Goal: Transaction & Acquisition: Purchase product/service

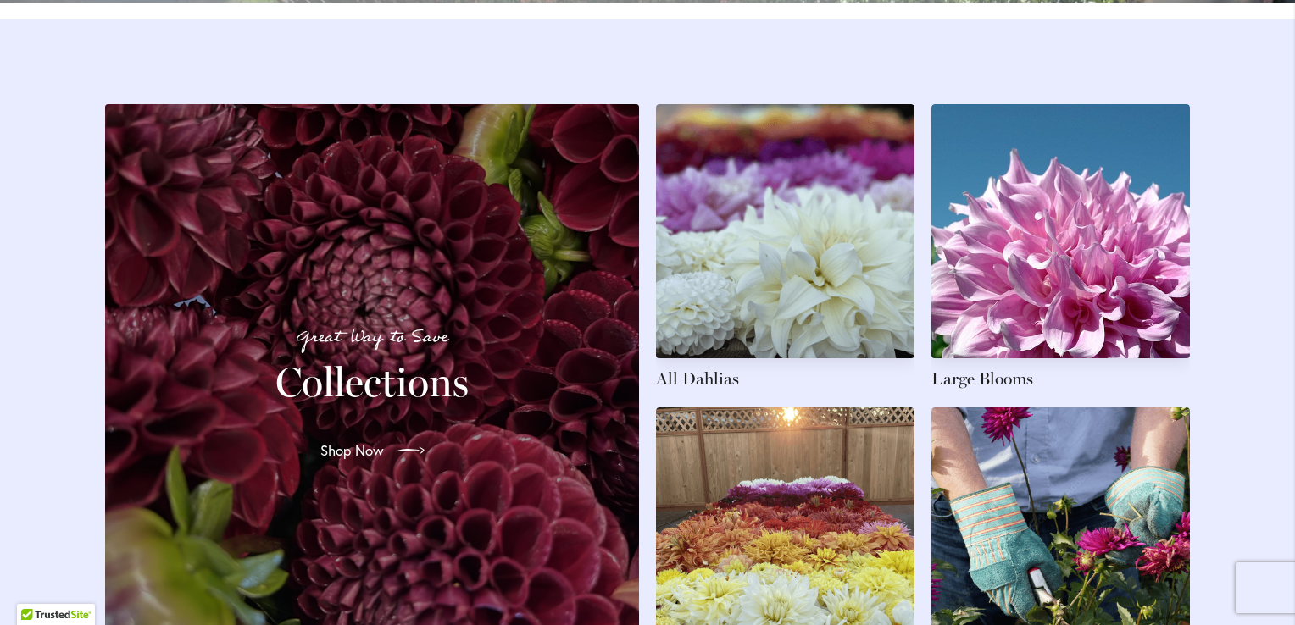
scroll to position [2659, 0]
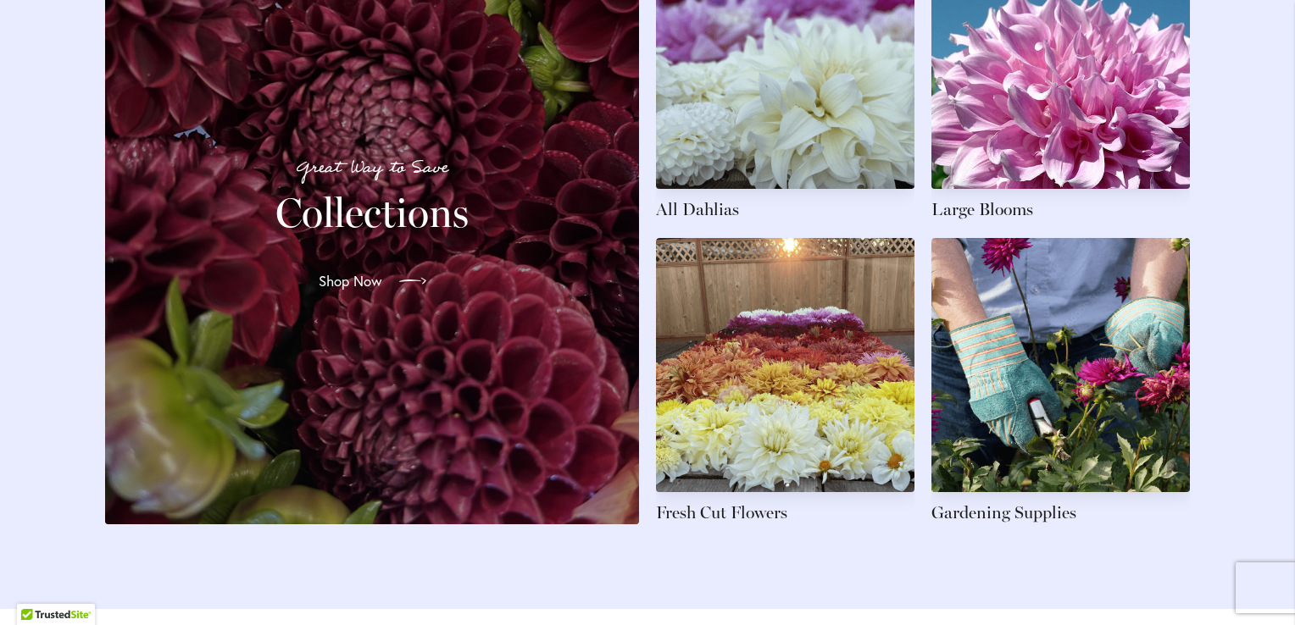
click at [373, 291] on span "Shop Now" at bounding box center [351, 281] width 64 height 20
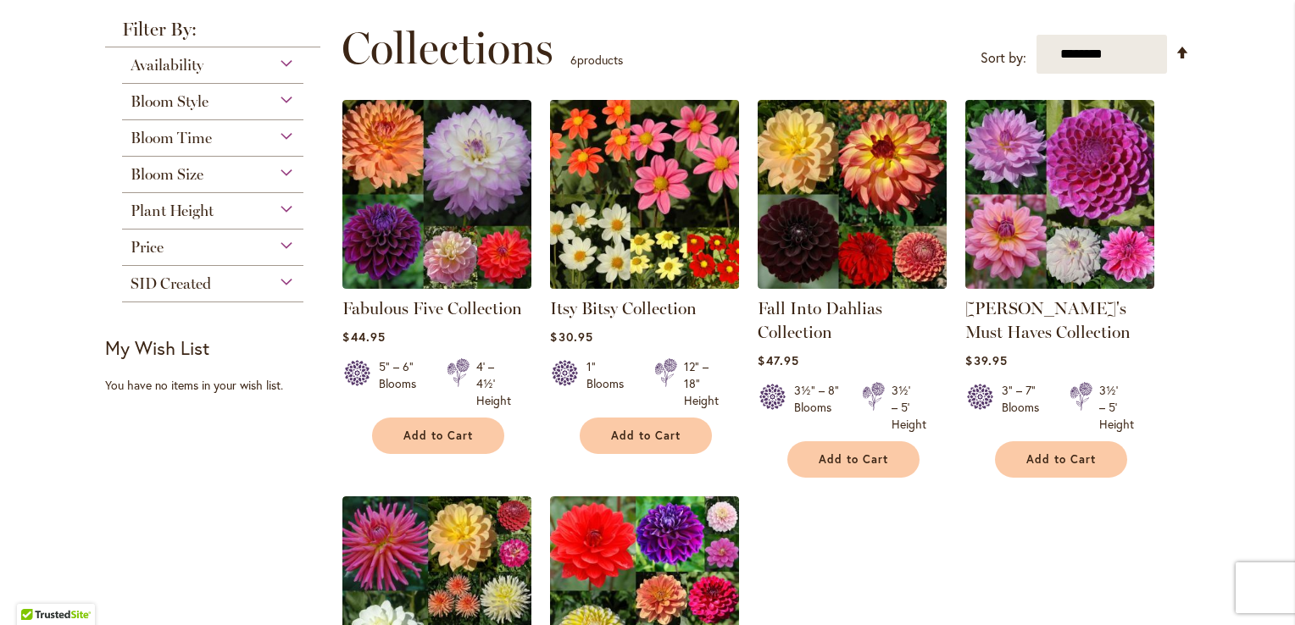
scroll to position [339, 0]
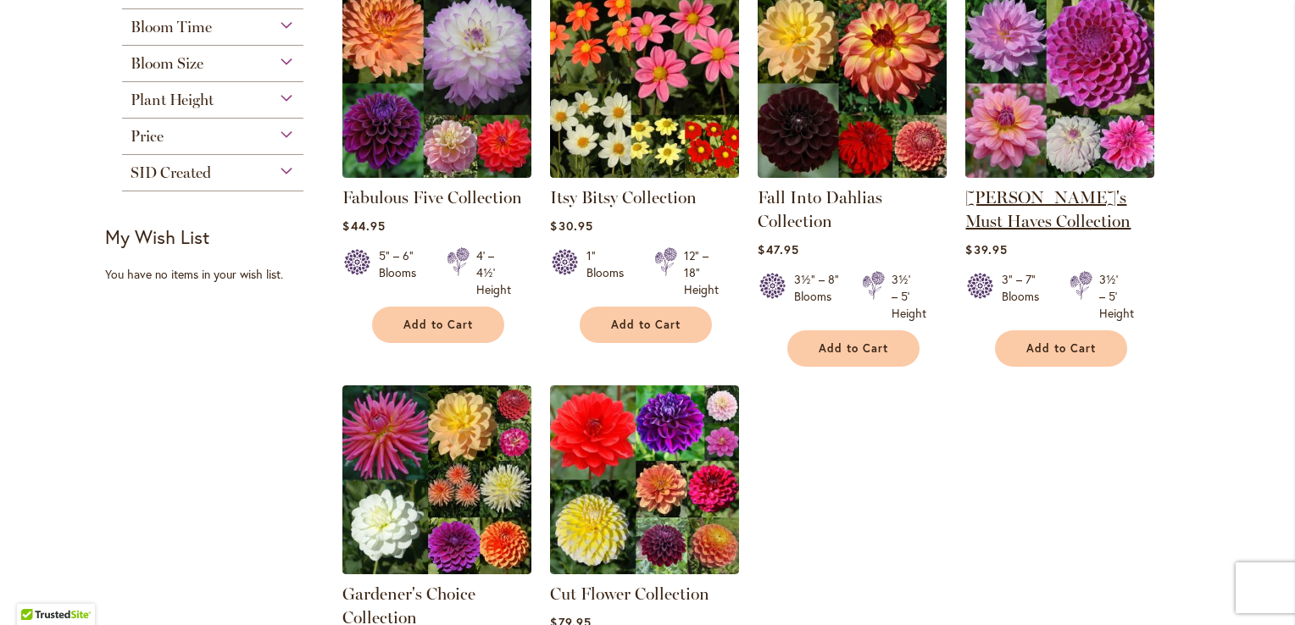
click at [1027, 192] on link "Heather's Must Haves Collection" at bounding box center [1047, 209] width 165 height 44
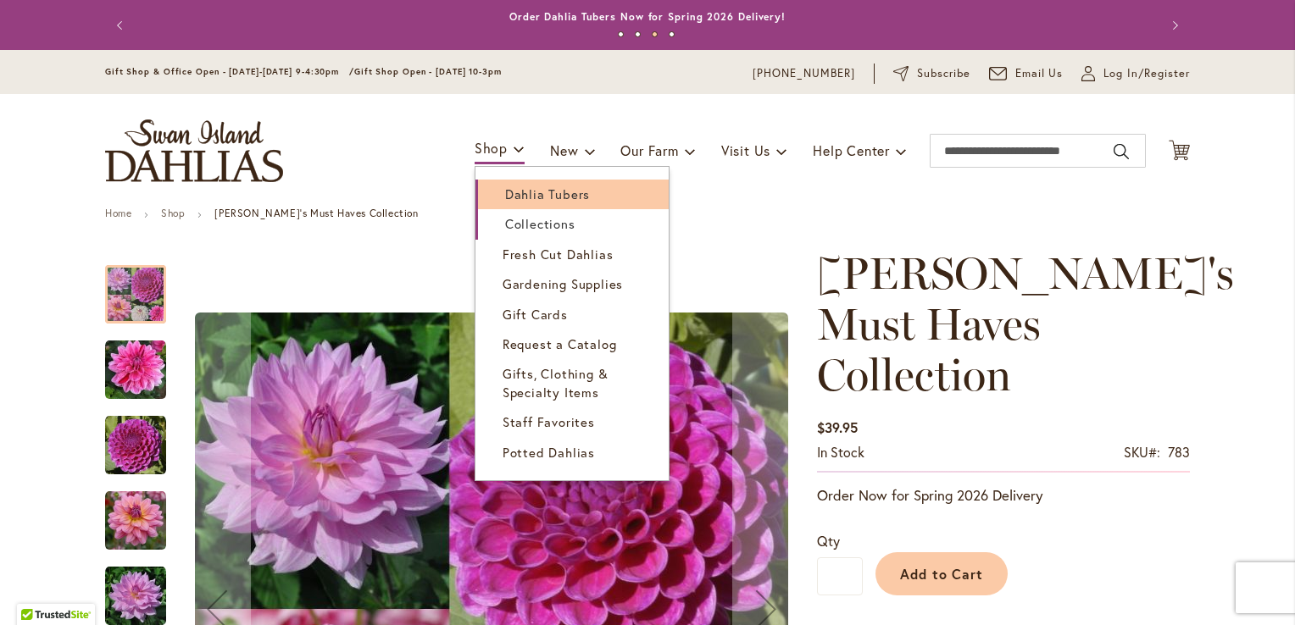
click at [505, 191] on span "Dahlia Tubers" at bounding box center [547, 194] width 85 height 17
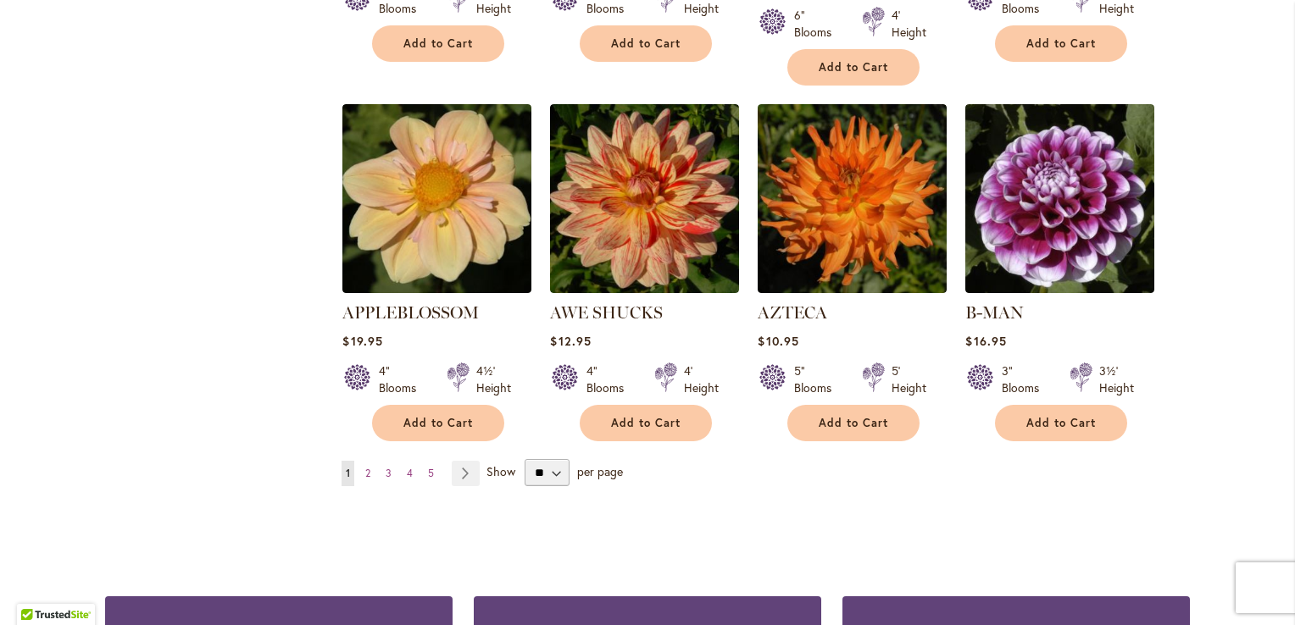
scroll to position [1440, 0]
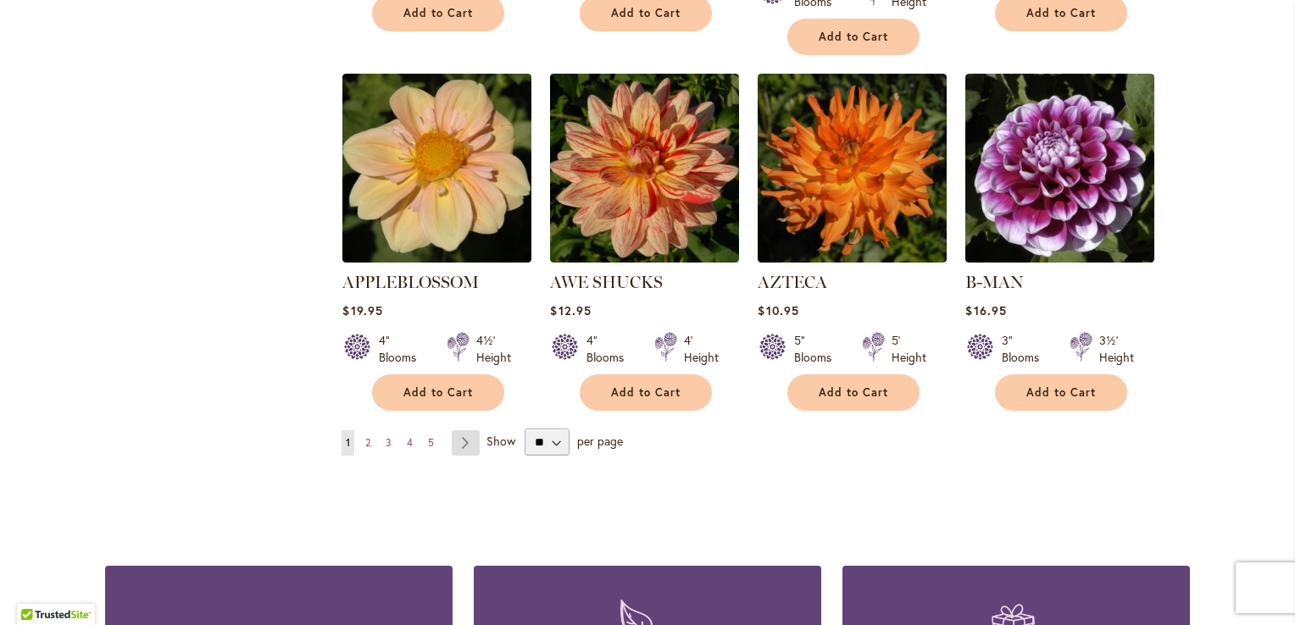
click at [461, 430] on link "Page Next" at bounding box center [466, 442] width 28 height 25
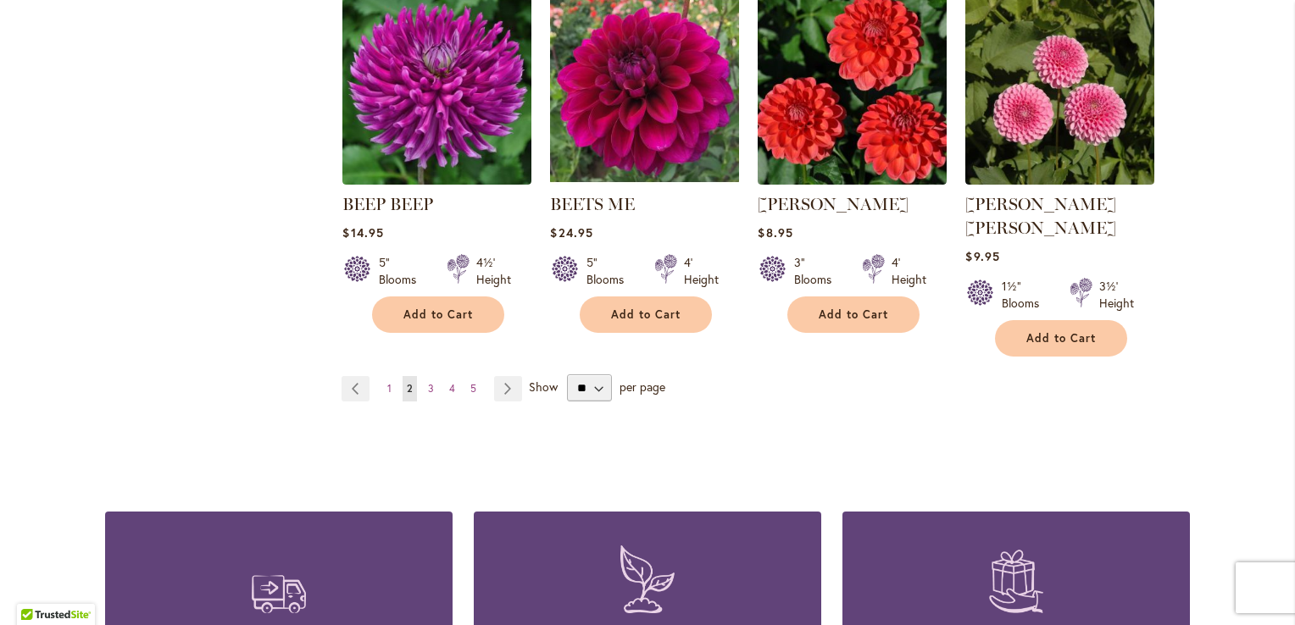
scroll to position [1525, 0]
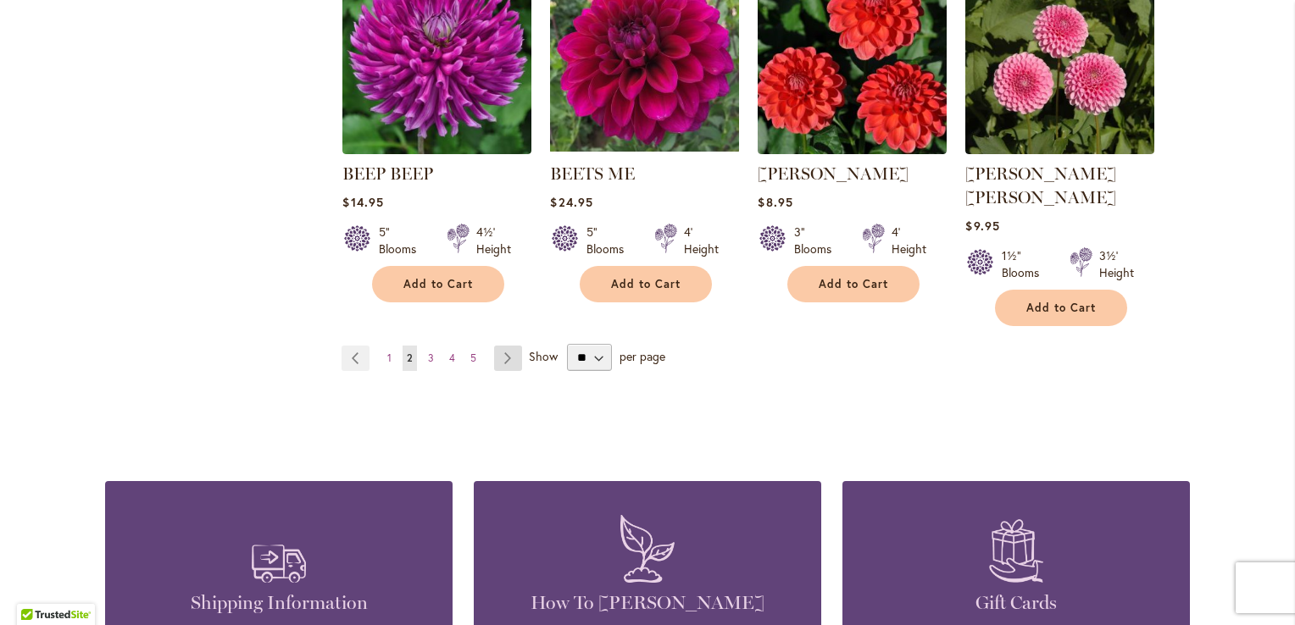
click at [502, 346] on link "Page Next" at bounding box center [508, 358] width 28 height 25
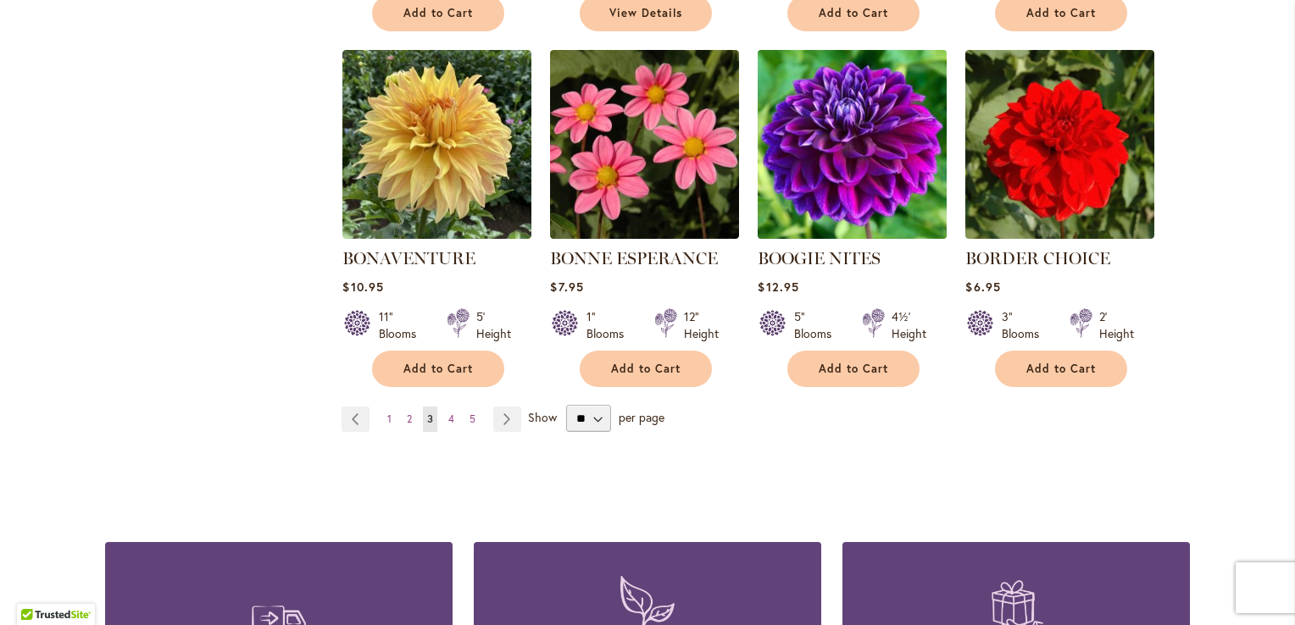
scroll to position [1525, 0]
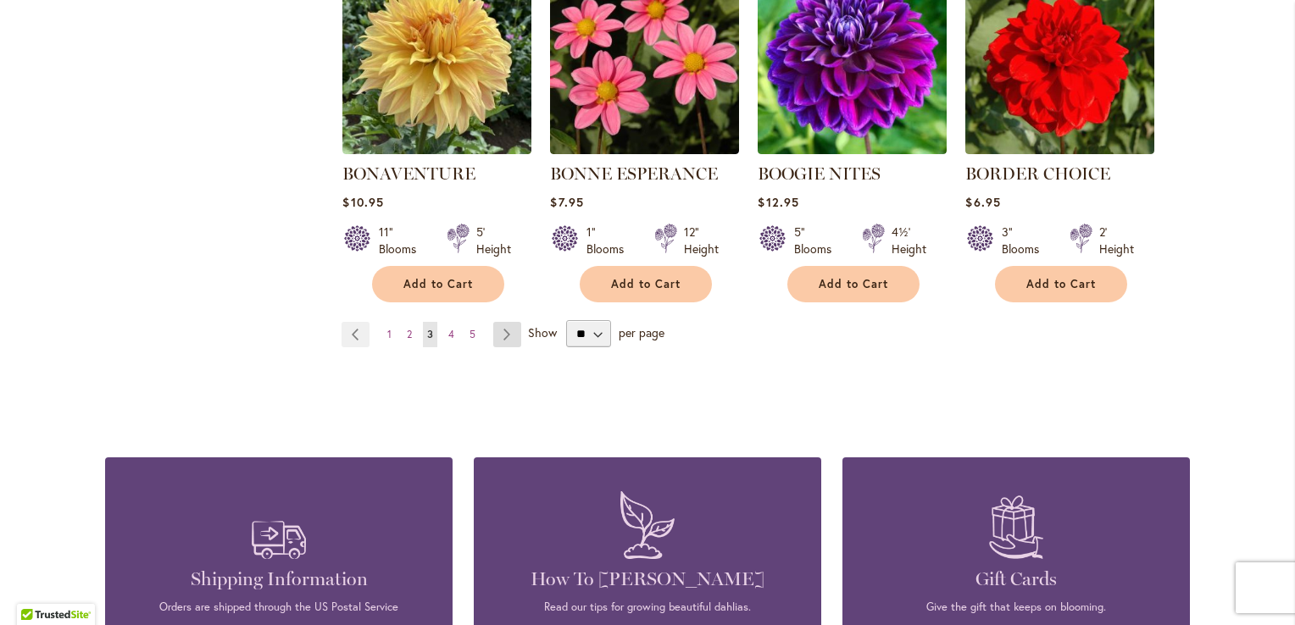
click at [498, 328] on link "Page Next" at bounding box center [507, 334] width 28 height 25
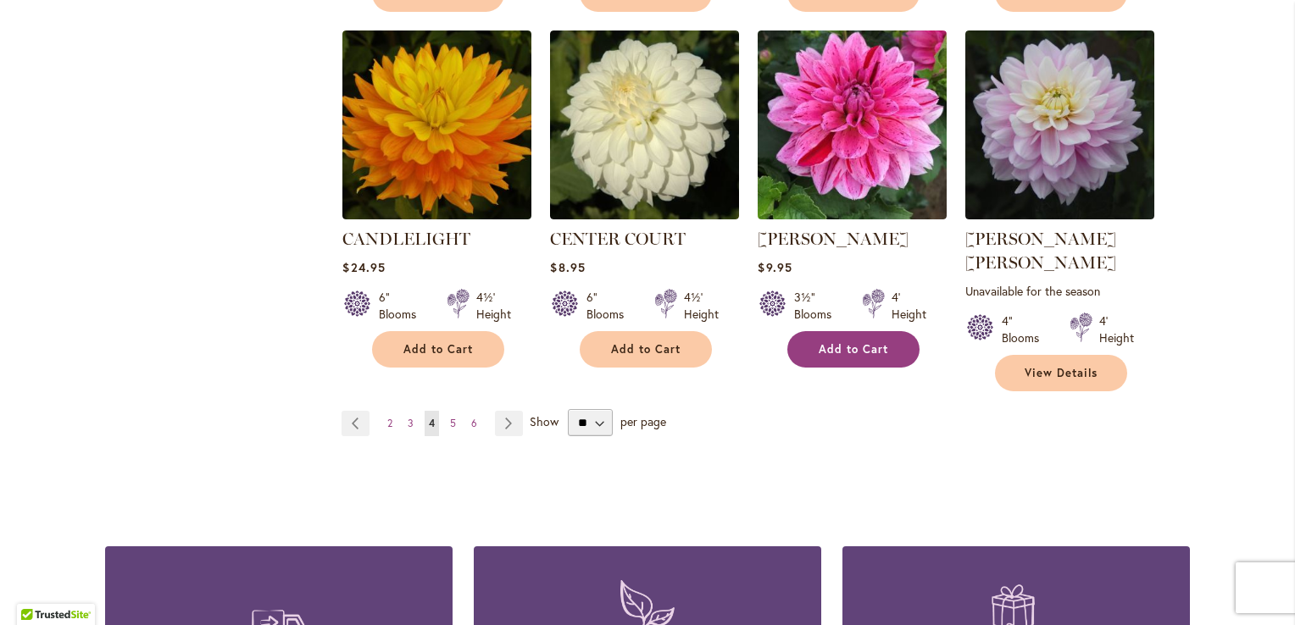
scroll to position [1525, 0]
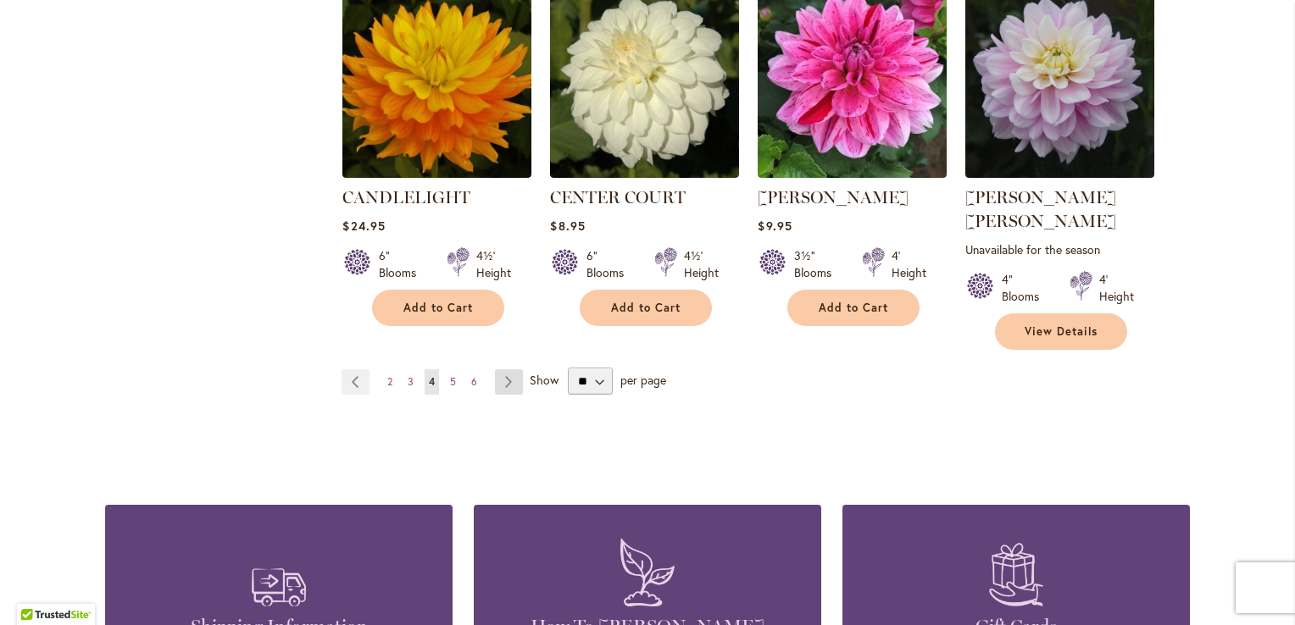
click at [497, 369] on link "Page Next" at bounding box center [509, 381] width 28 height 25
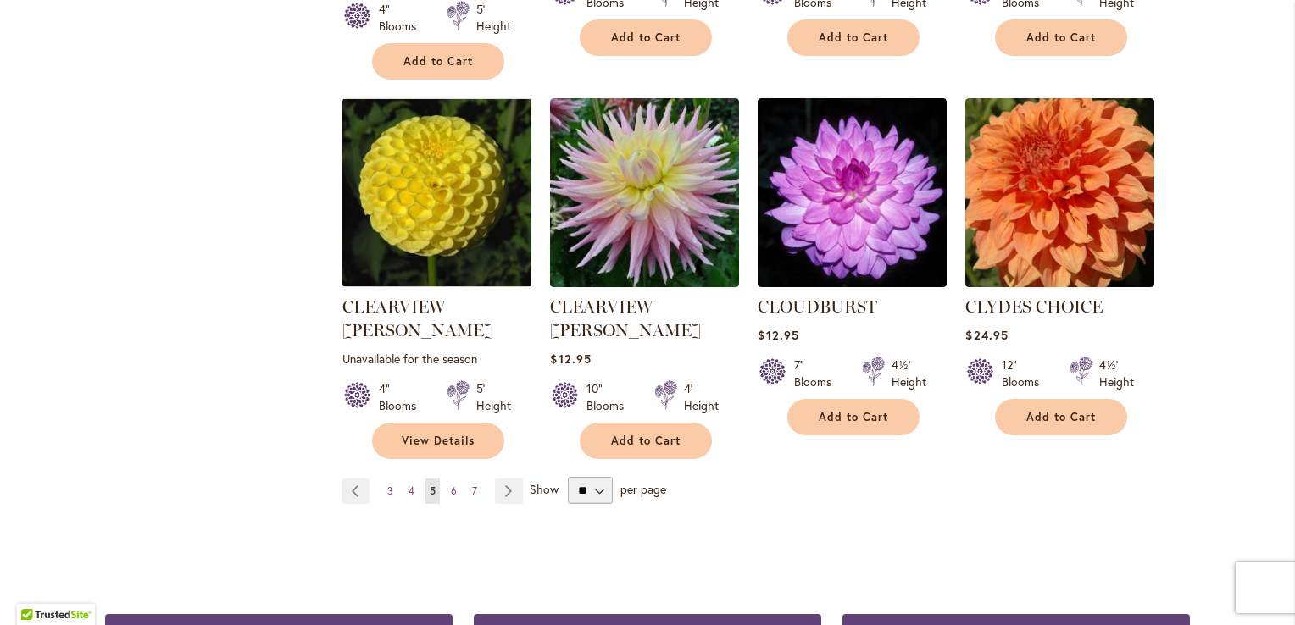
scroll to position [1440, 0]
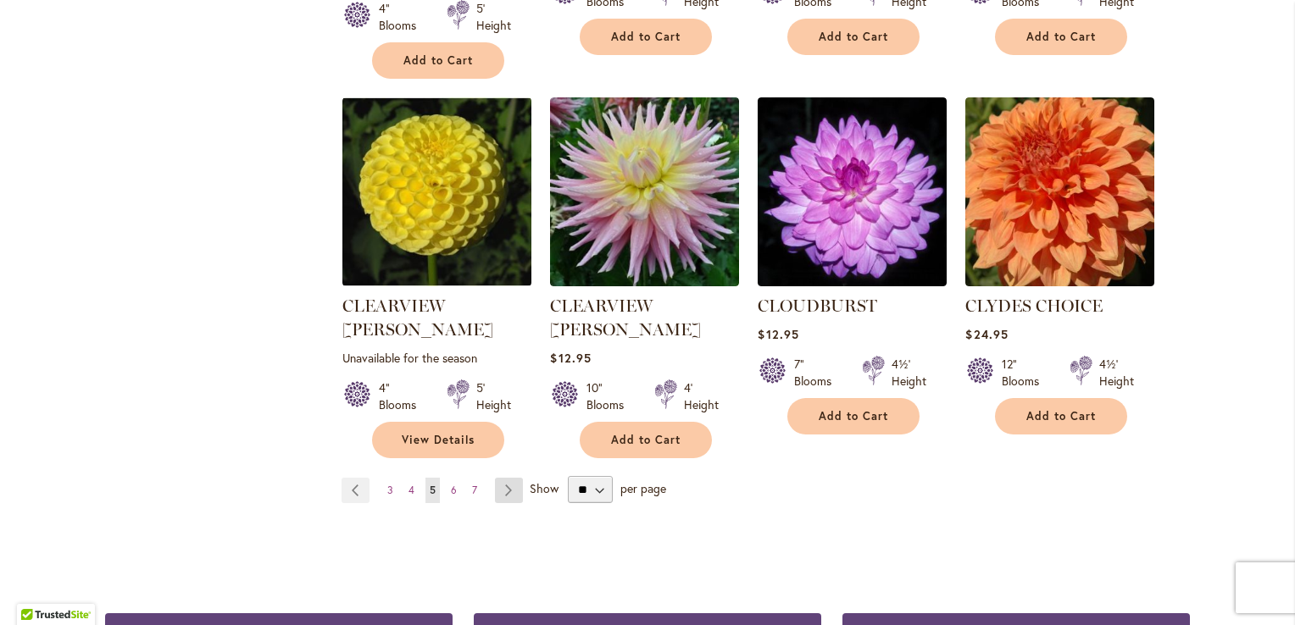
click at [498, 478] on link "Page Next" at bounding box center [509, 490] width 28 height 25
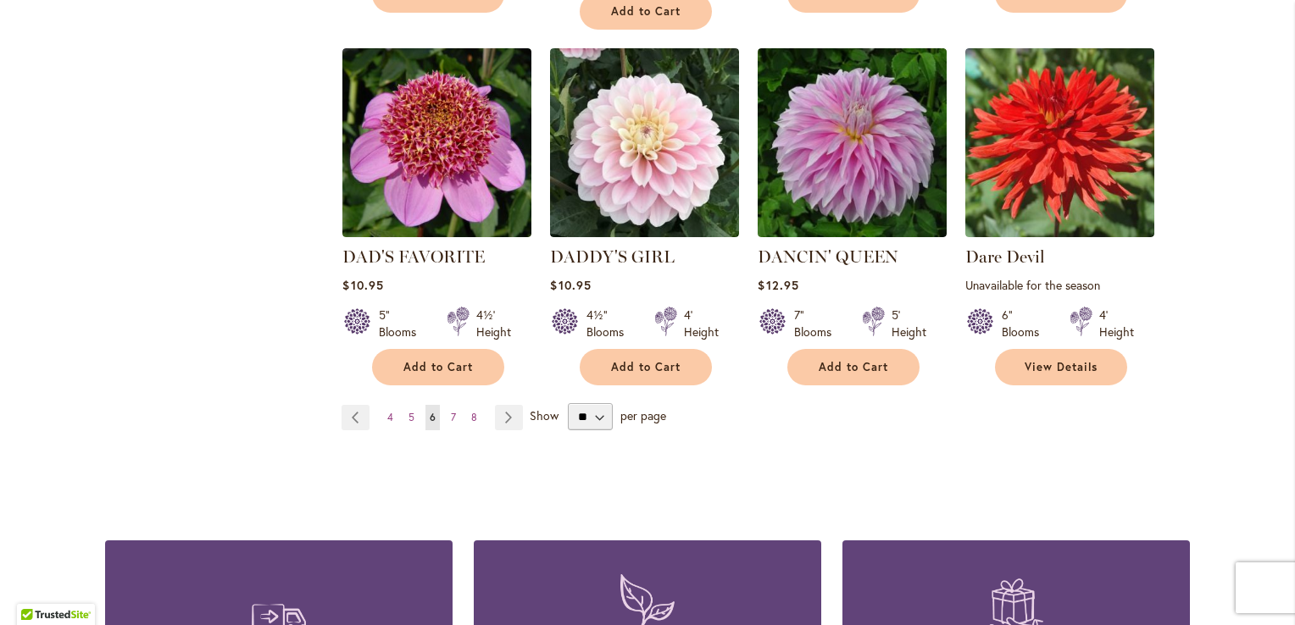
scroll to position [1610, 0]
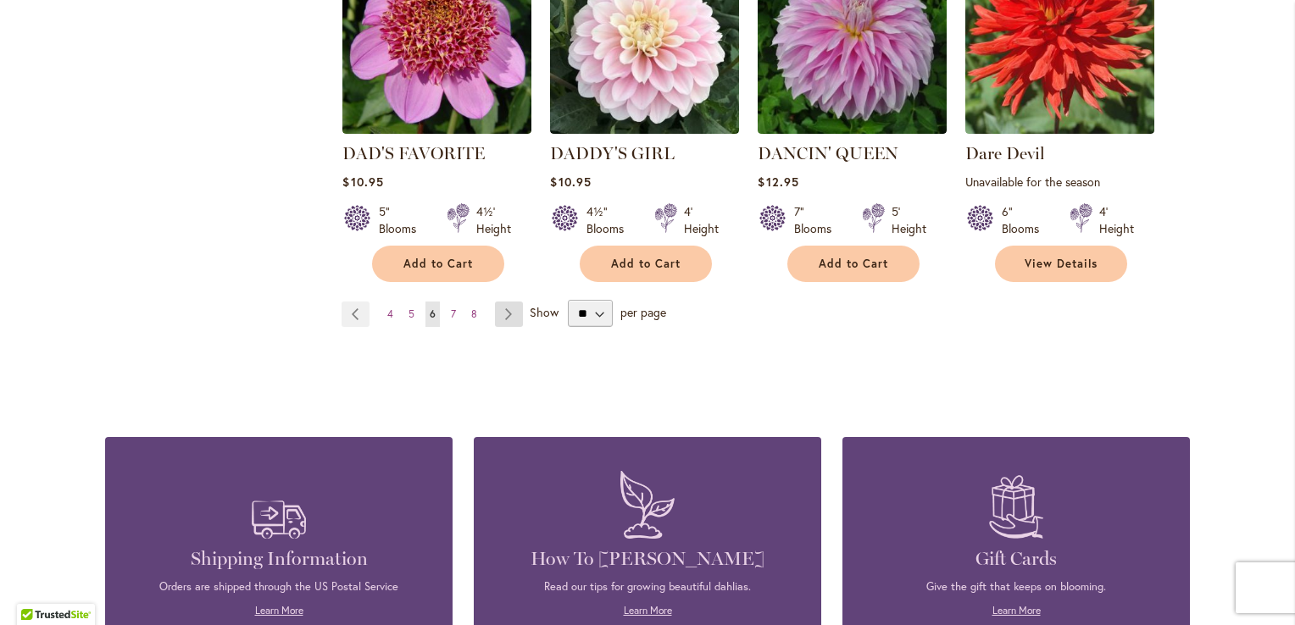
click at [501, 302] on link "Page Next" at bounding box center [509, 314] width 28 height 25
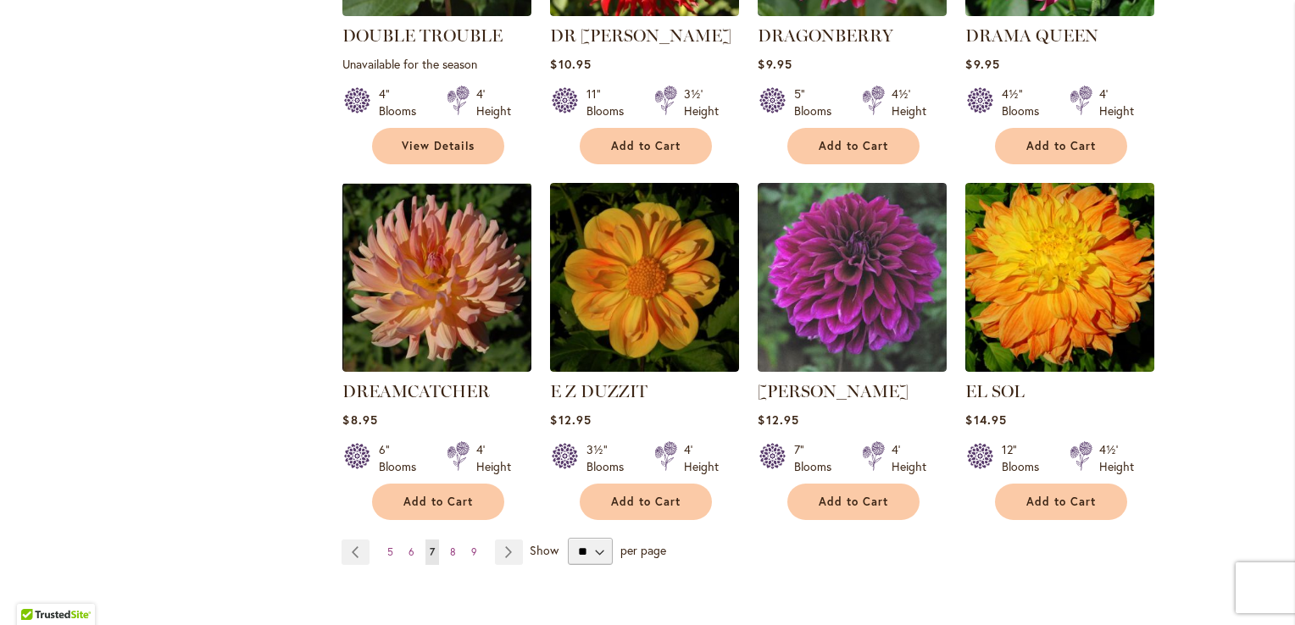
scroll to position [1356, 0]
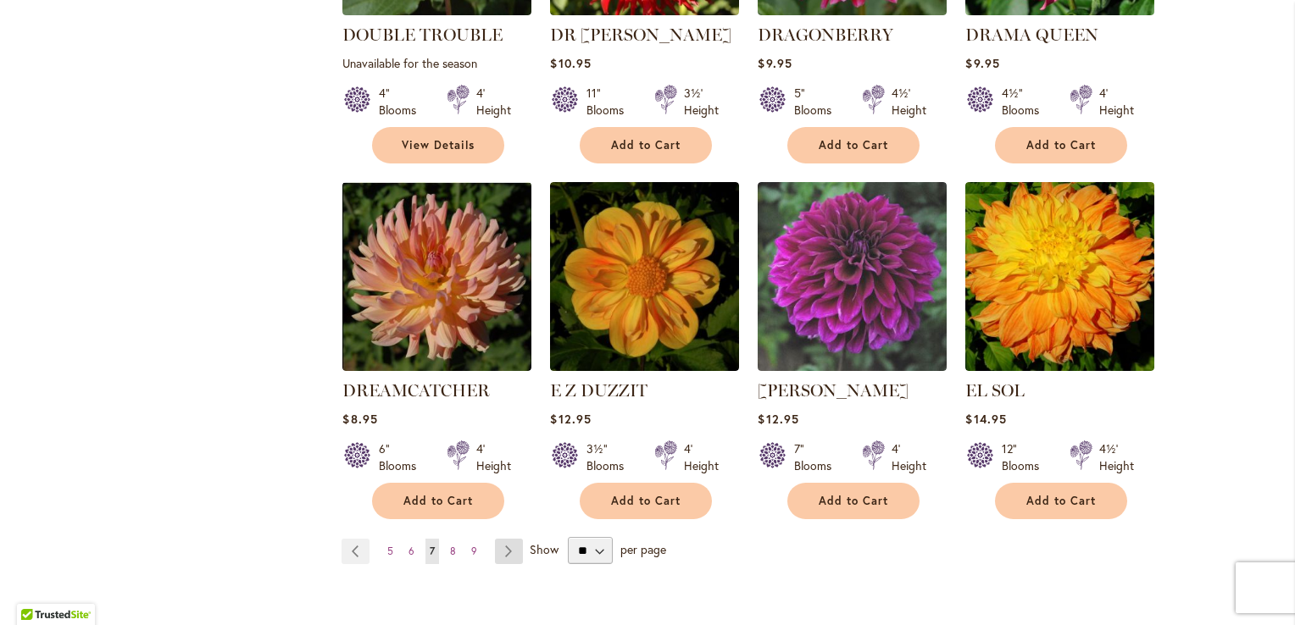
click at [499, 539] on link "Page Next" at bounding box center [509, 551] width 28 height 25
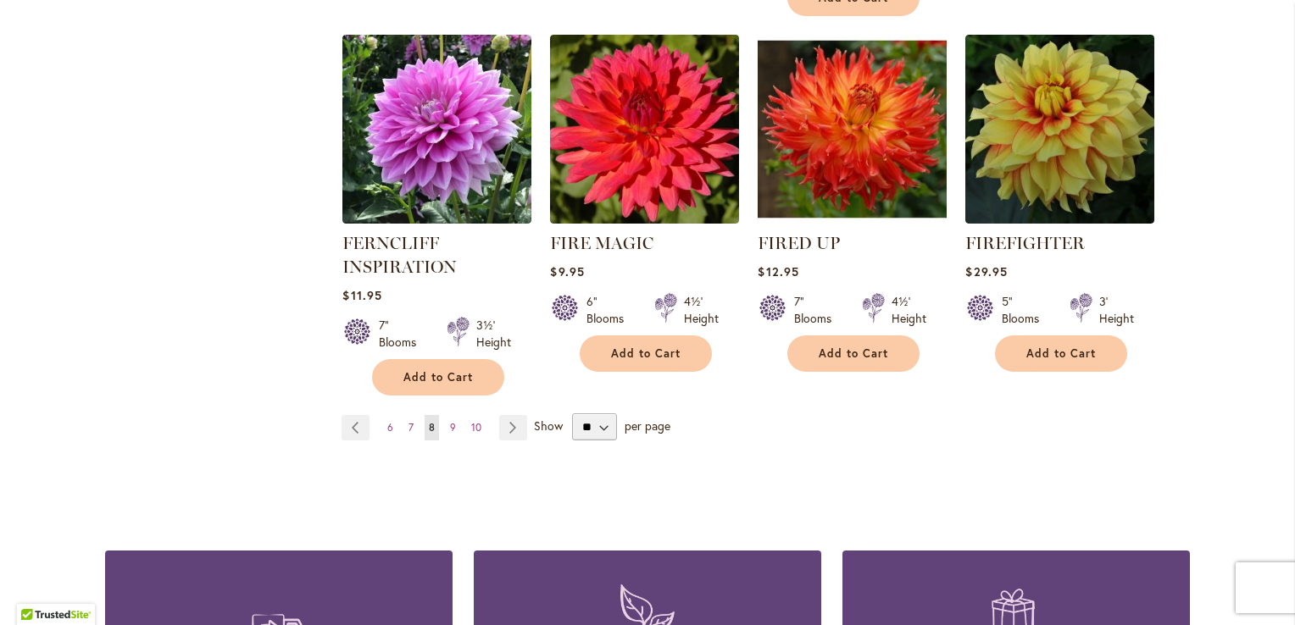
scroll to position [1525, 0]
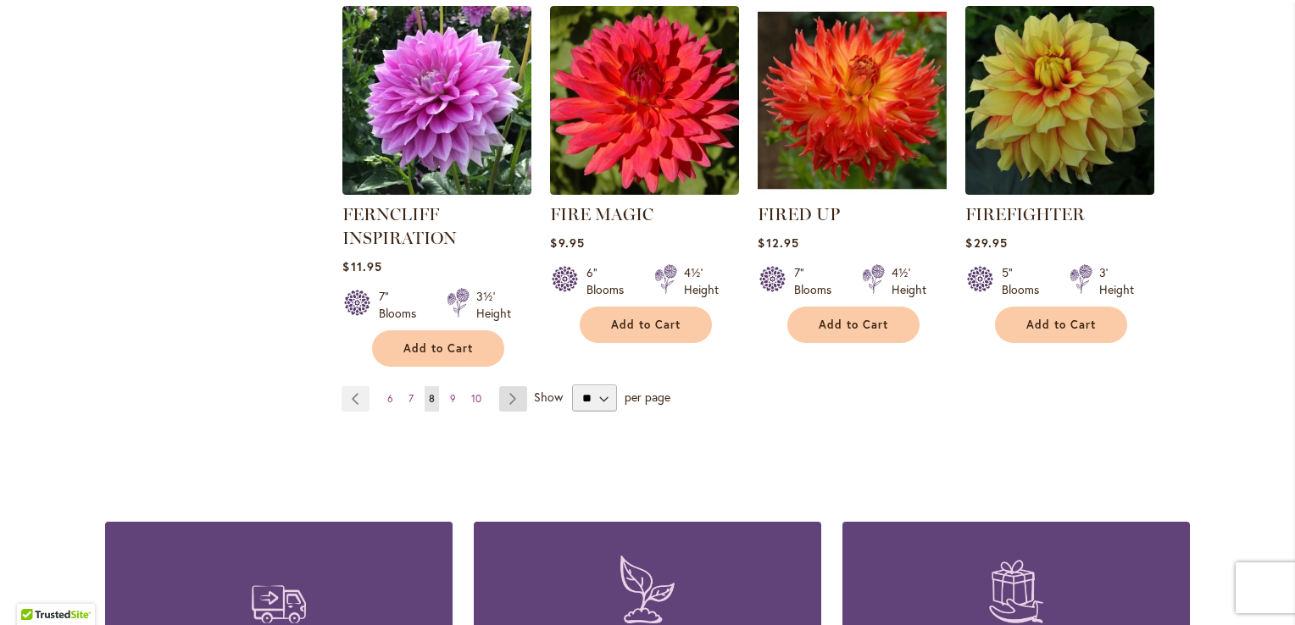
click at [505, 396] on link "Page Next" at bounding box center [513, 398] width 28 height 25
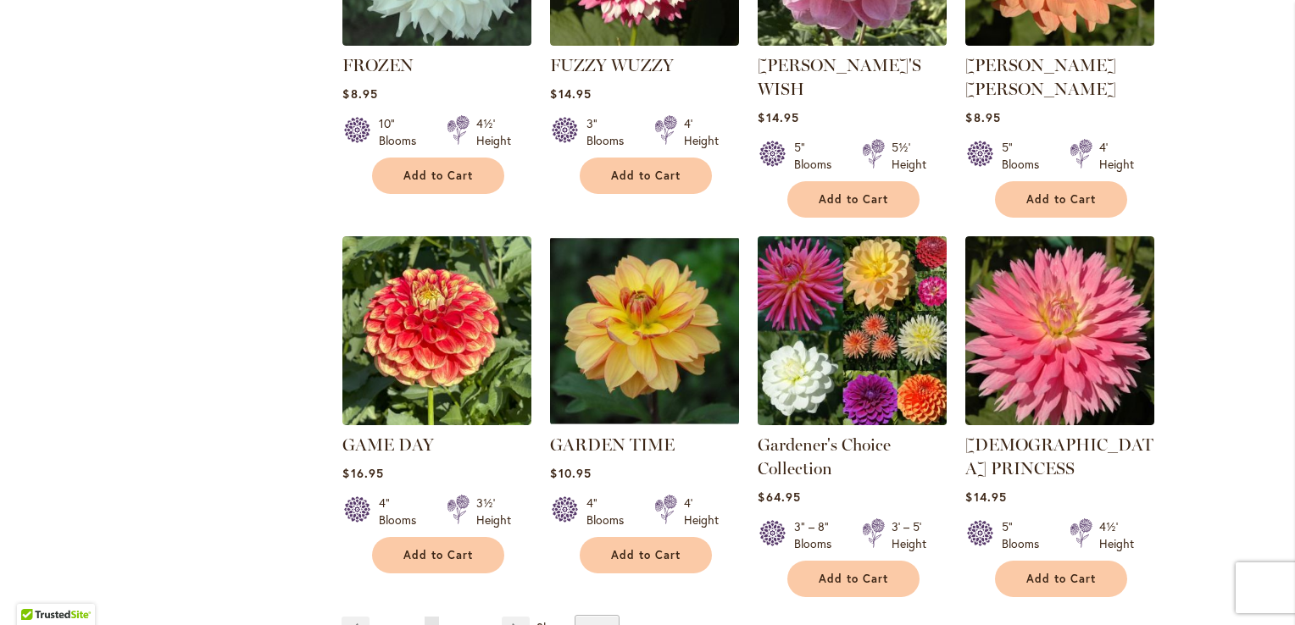
scroll to position [1356, 0]
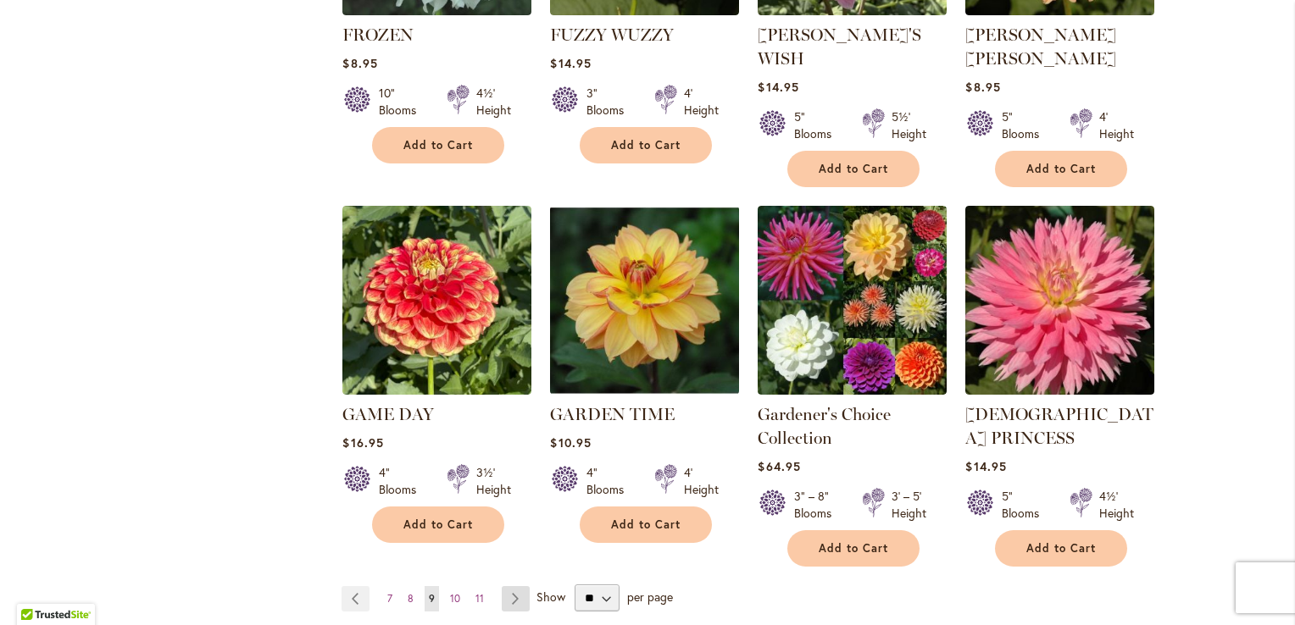
click at [509, 586] on link "Page Next" at bounding box center [516, 598] width 28 height 25
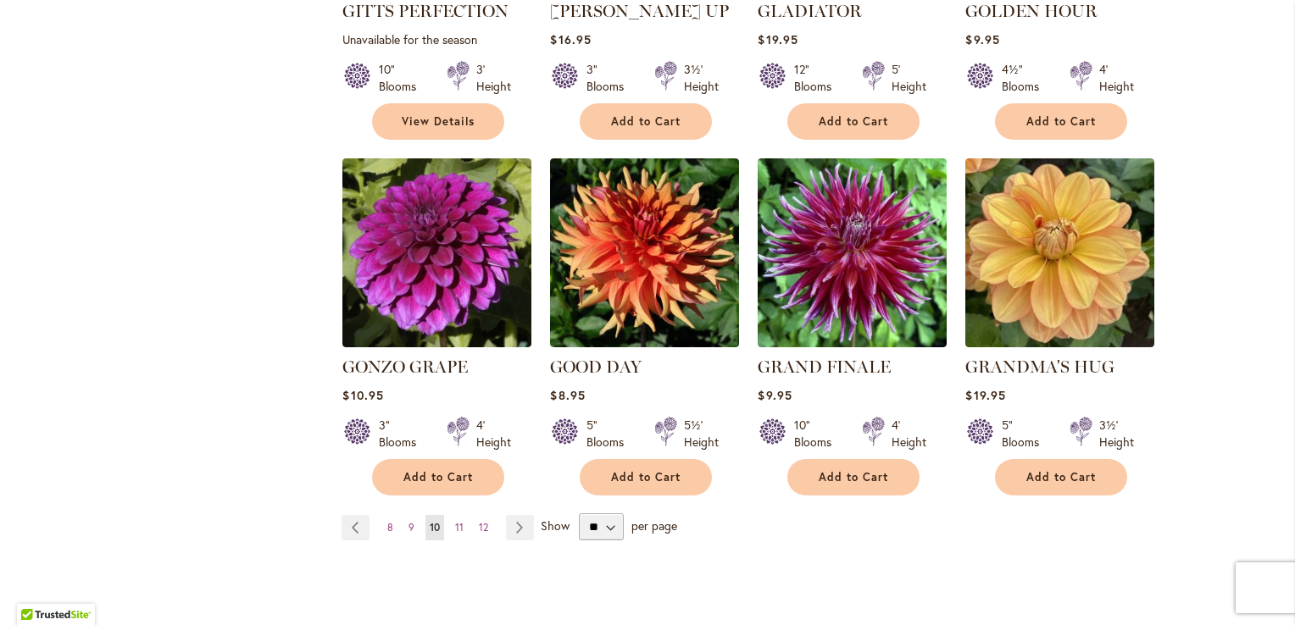
scroll to position [1440, 0]
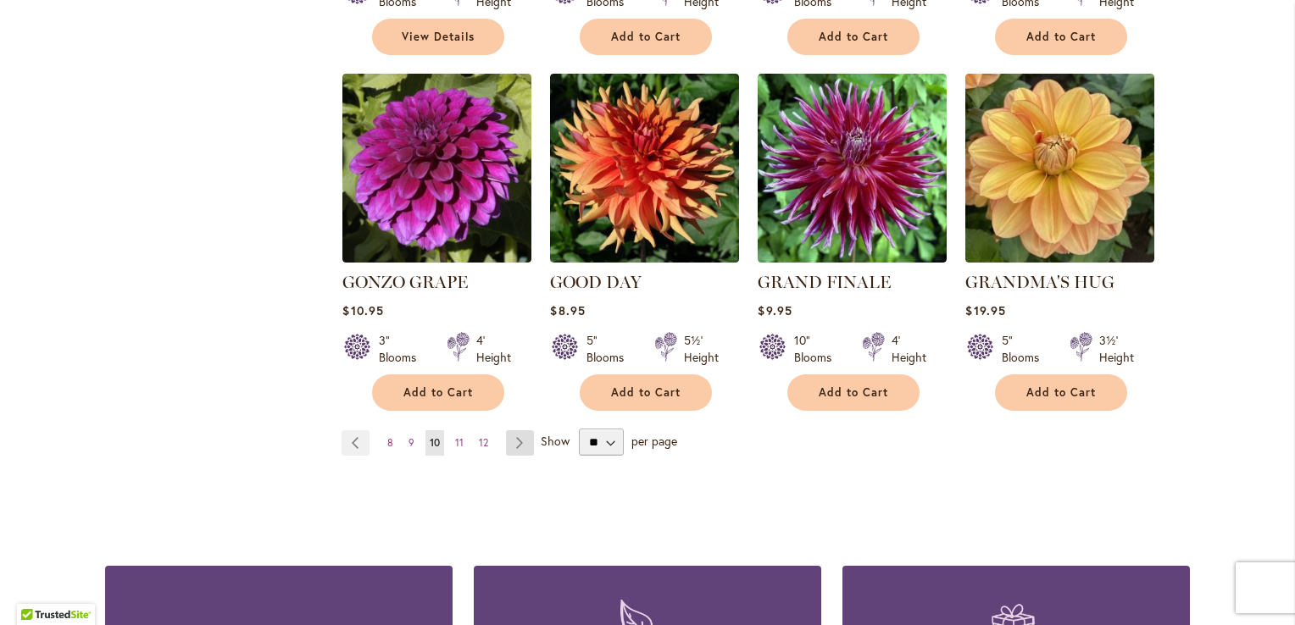
click at [511, 430] on link "Page Next" at bounding box center [520, 442] width 28 height 25
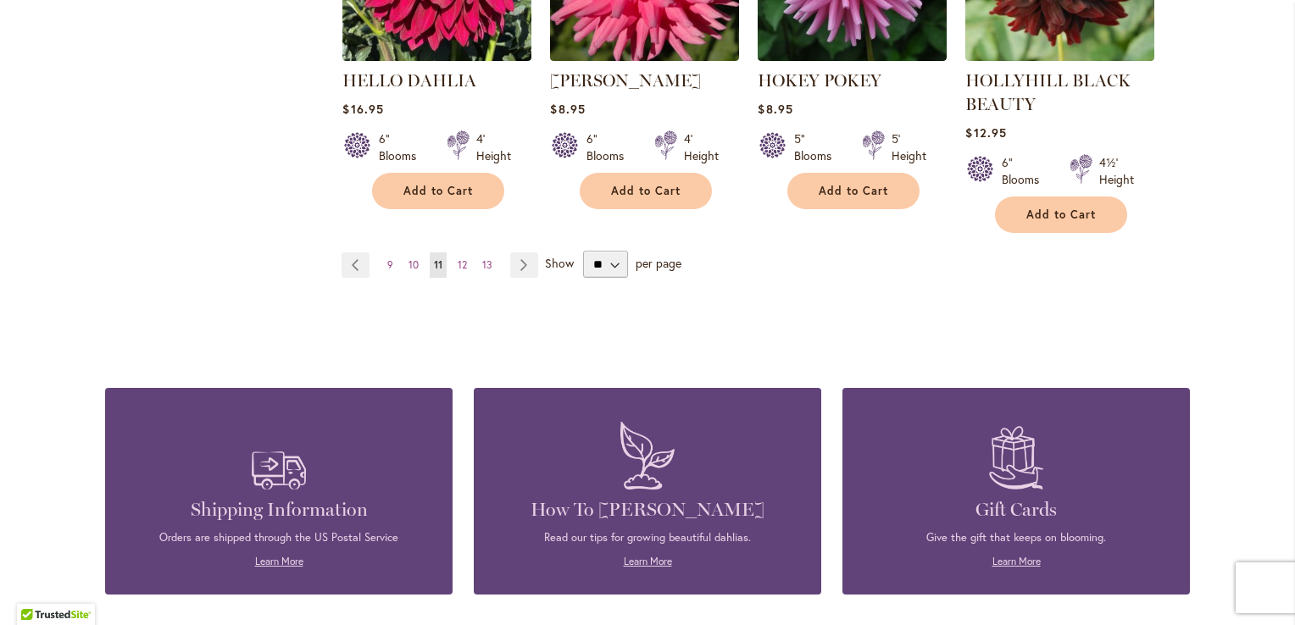
scroll to position [1694, 0]
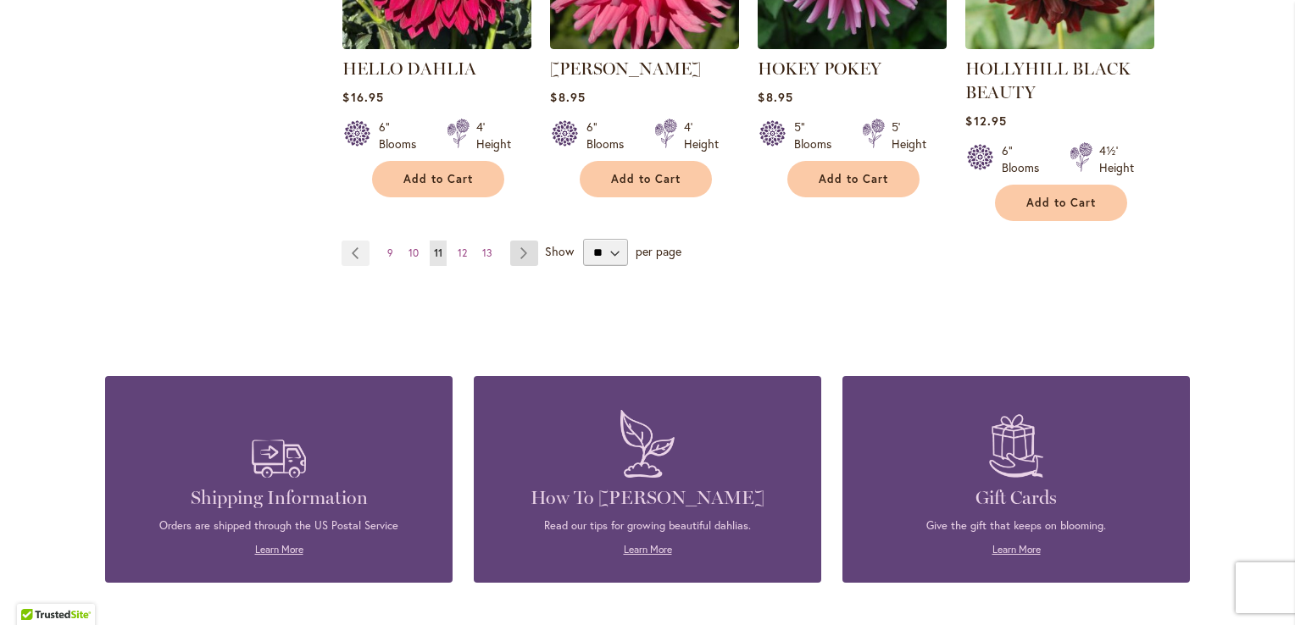
click at [510, 246] on link "Page Next" at bounding box center [524, 253] width 28 height 25
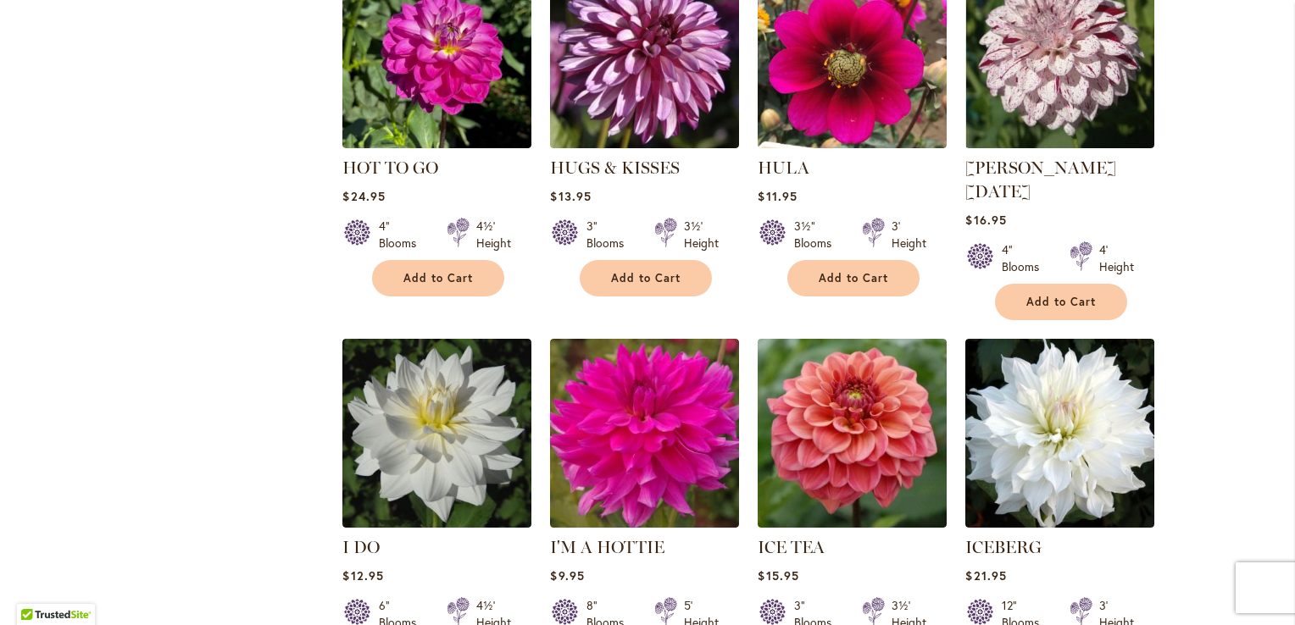
scroll to position [1186, 0]
